Goal: Information Seeking & Learning: Learn about a topic

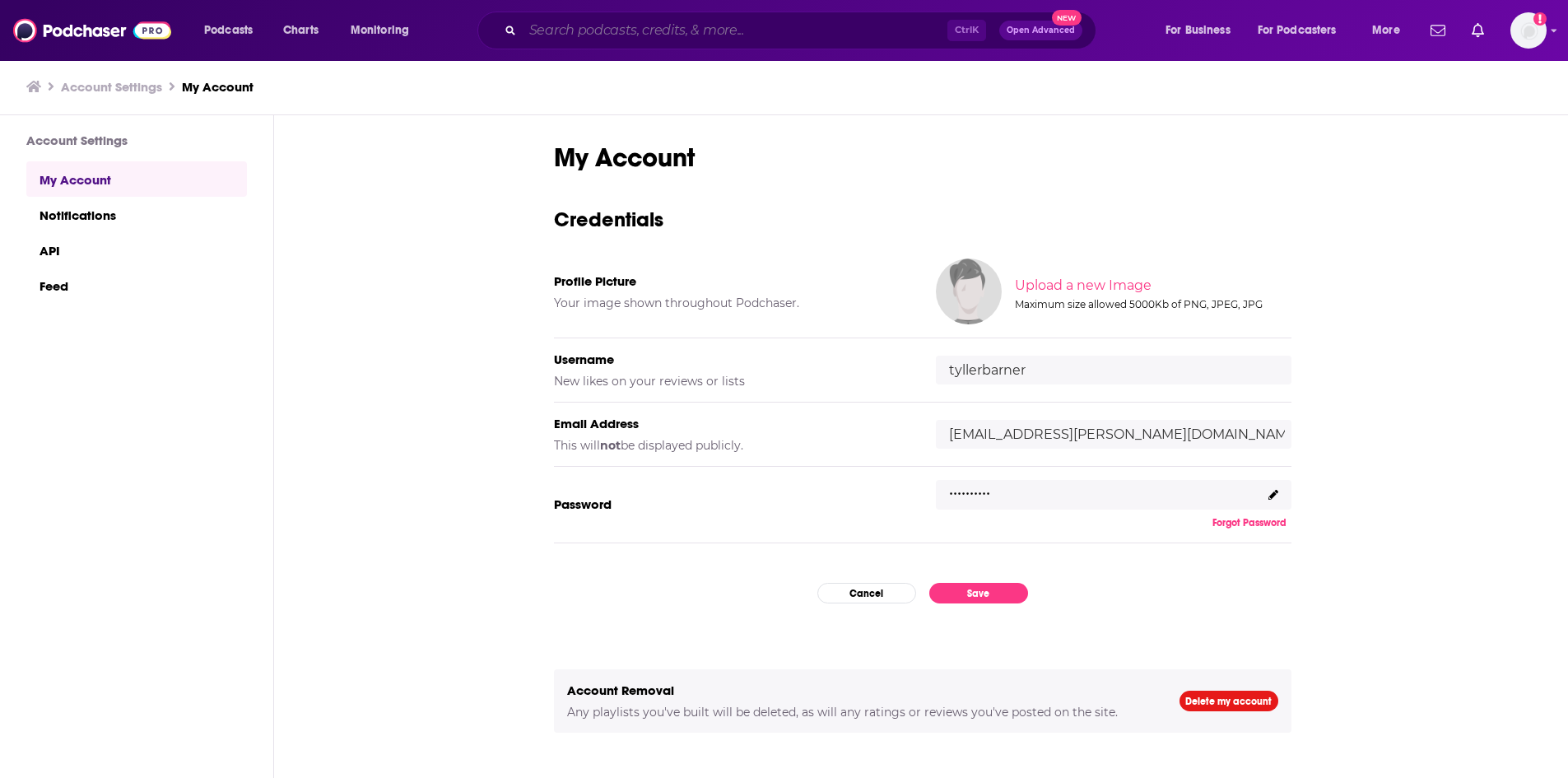
click at [574, 36] on input "Search podcasts, credits, & more..." at bounding box center [735, 31] width 425 height 27
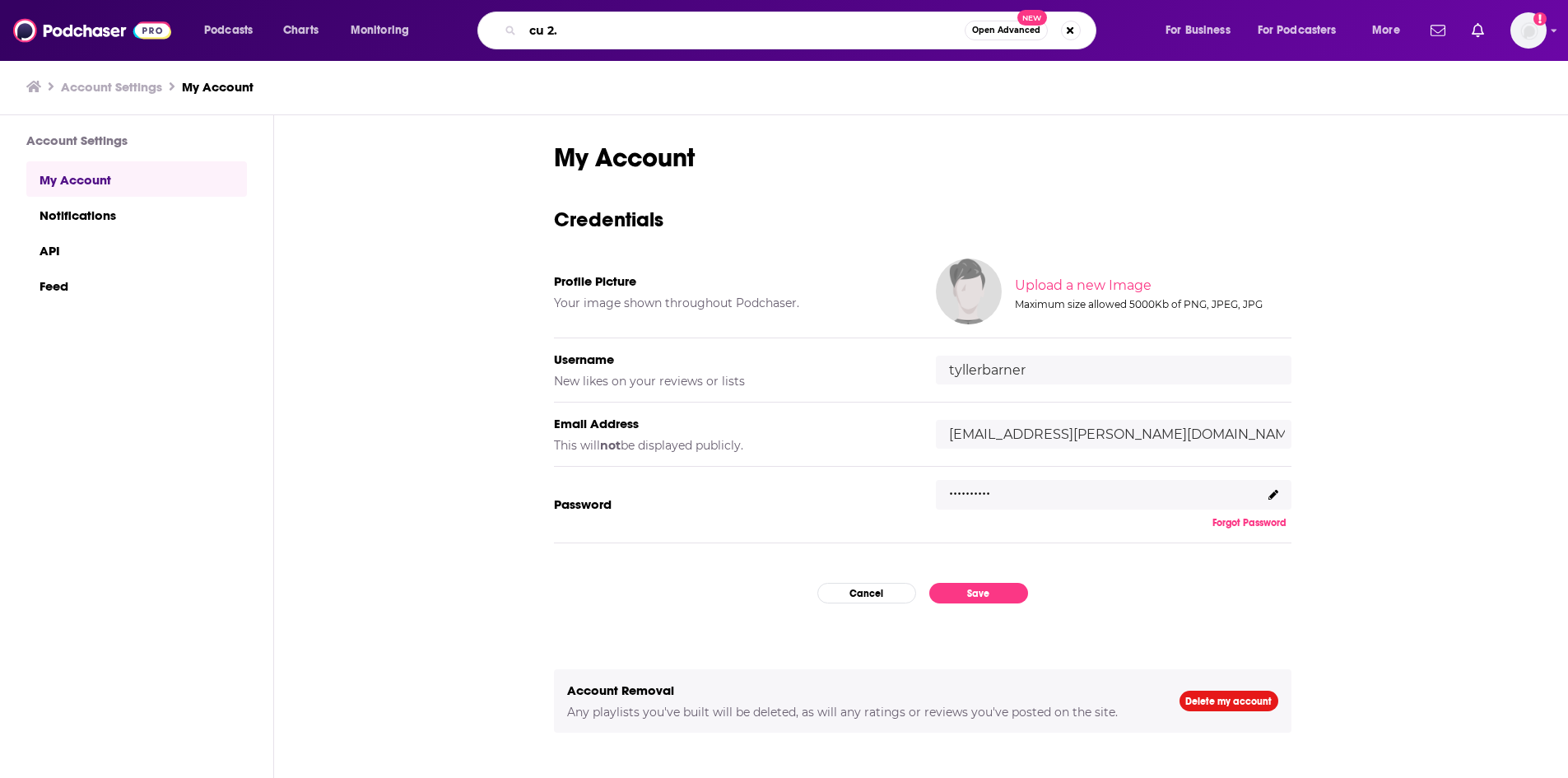
type input "cu 2.0"
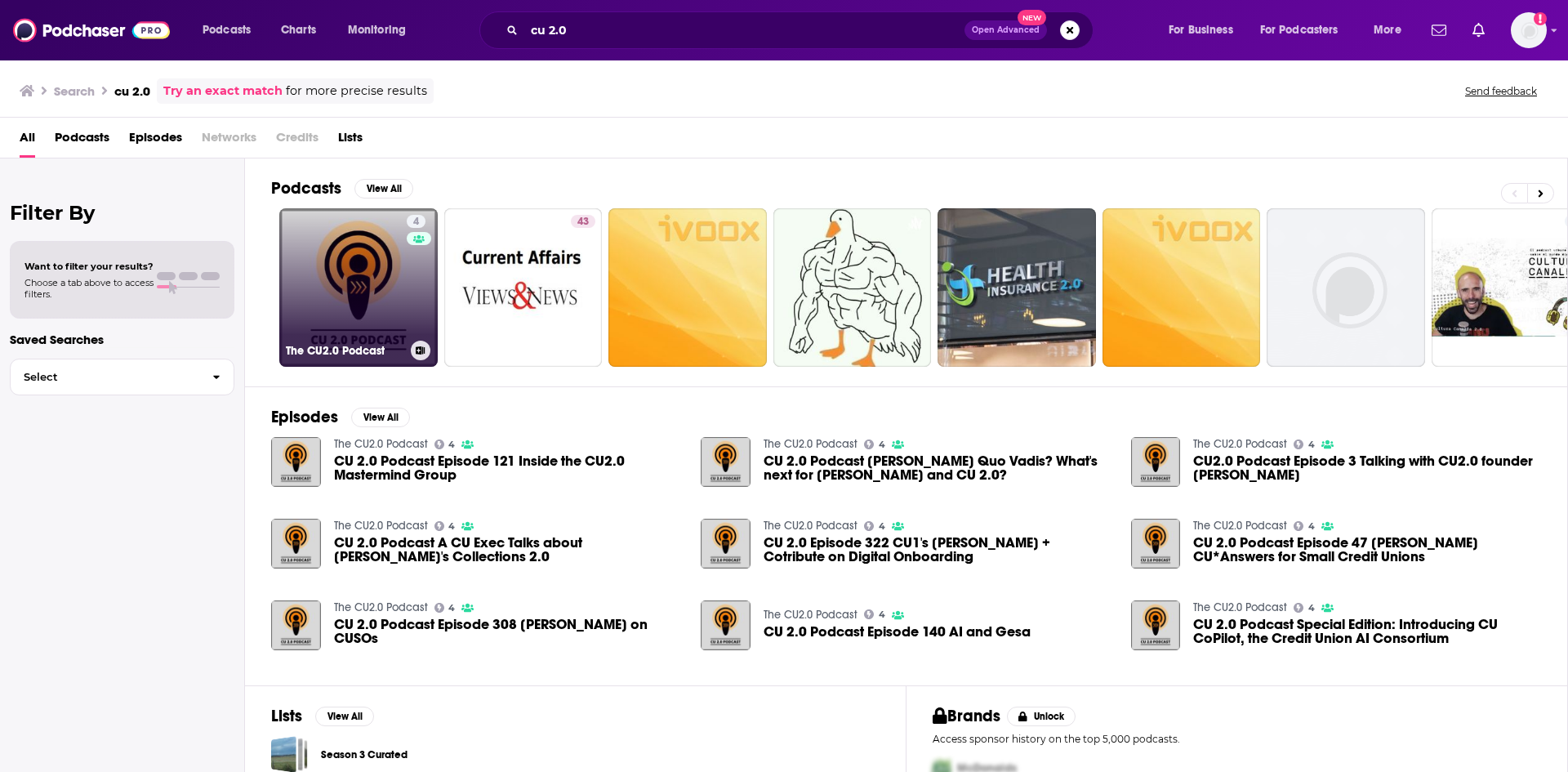
click at [314, 280] on link "4 The CU2.0 Podcast" at bounding box center [359, 288] width 159 height 159
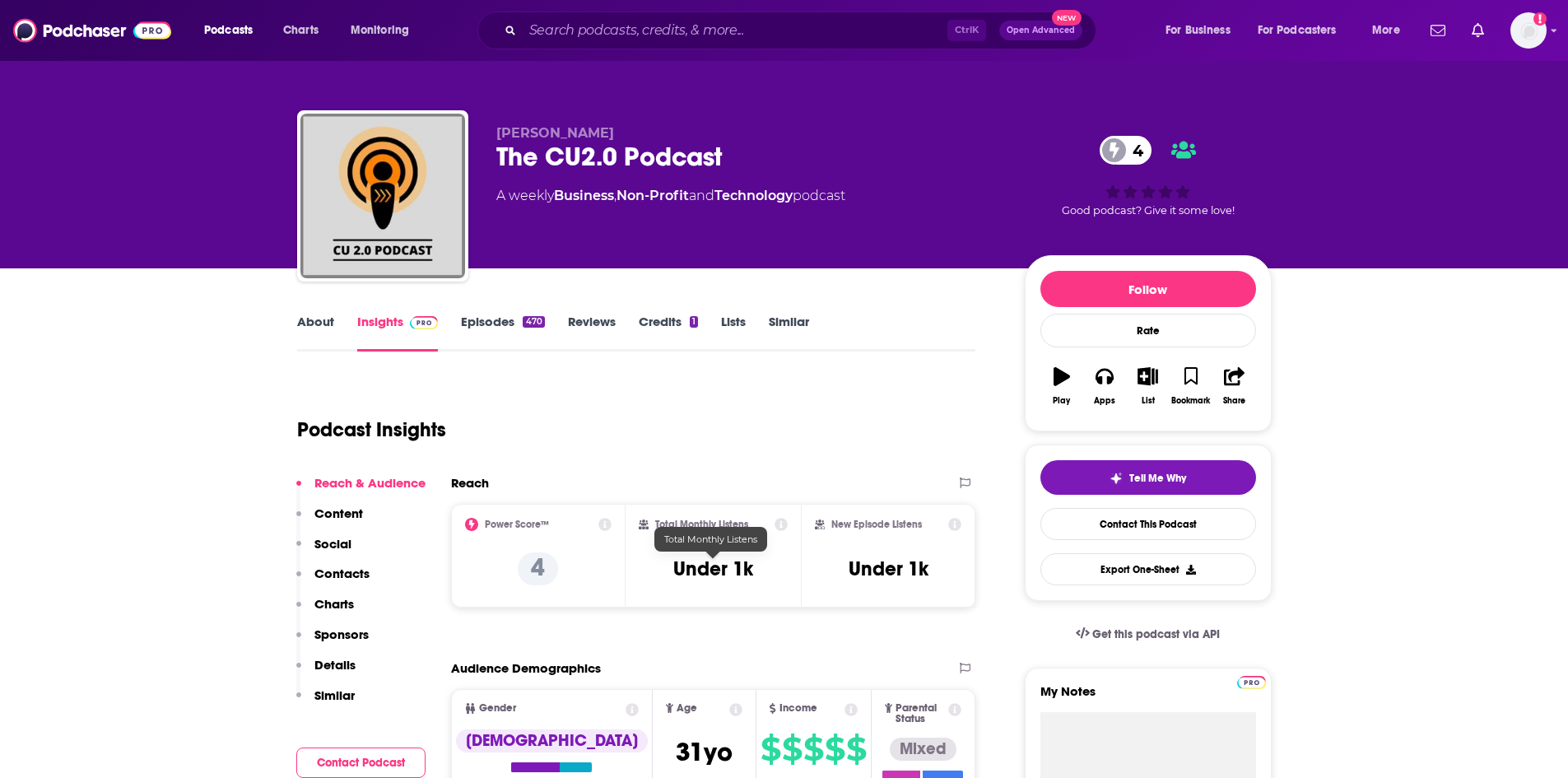
click at [727, 575] on h3 "Under 1k" at bounding box center [713, 569] width 80 height 25
copy div "Under 1k"
